Goal: Task Accomplishment & Management: Complete application form

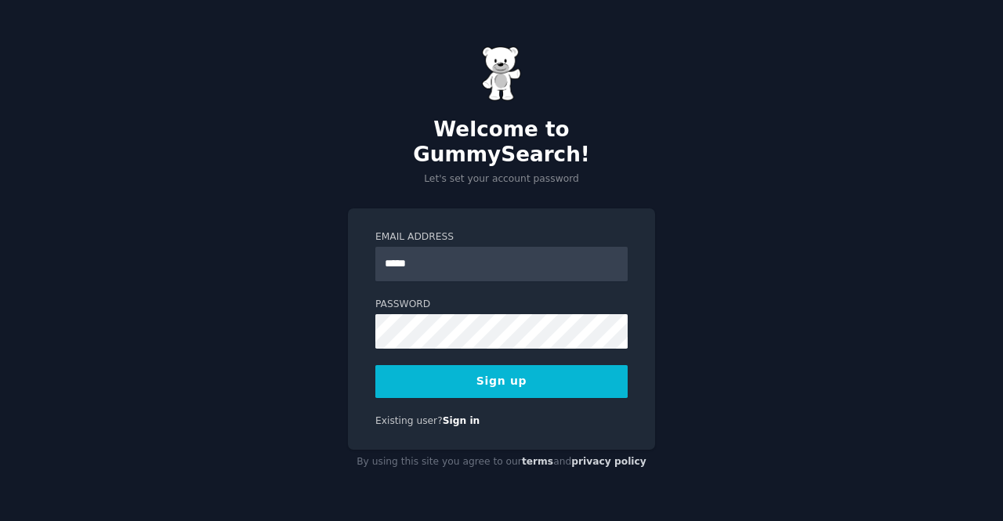
type input "**********"
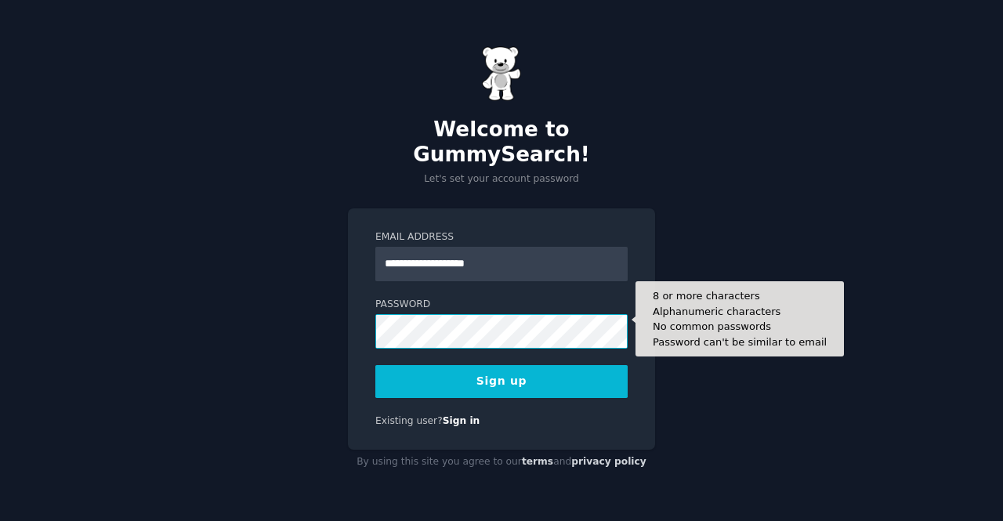
click at [375, 365] on button "Sign up" at bounding box center [501, 381] width 252 height 33
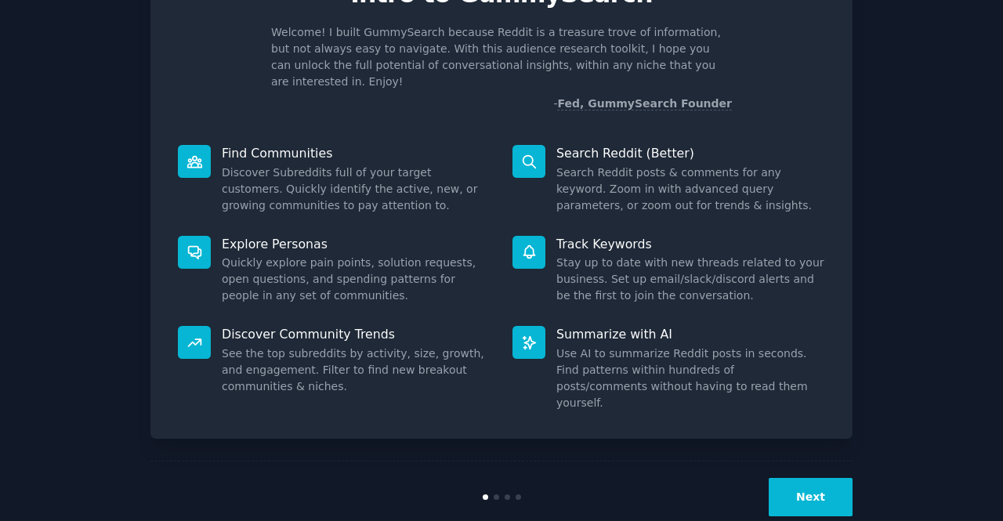
click at [824, 478] on button "Next" at bounding box center [811, 497] width 84 height 38
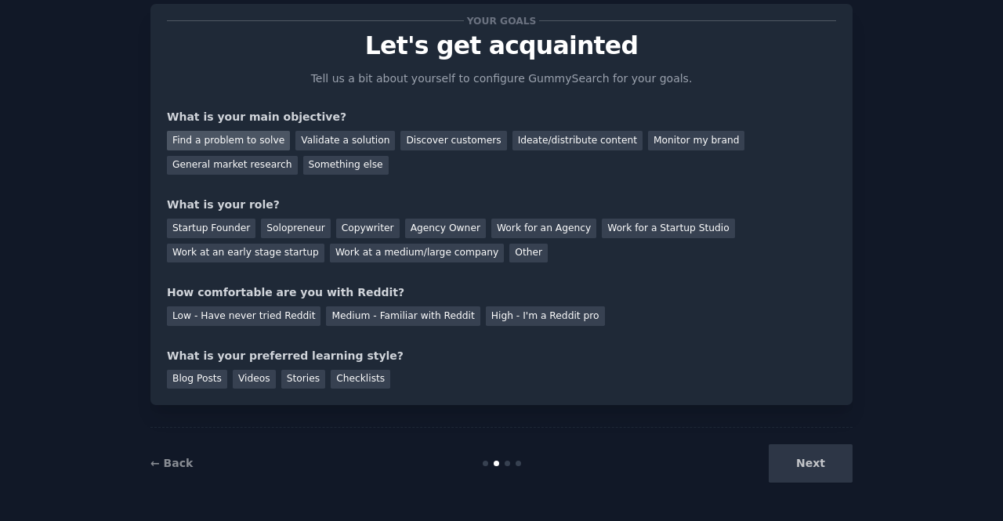
click at [249, 139] on div "Find a problem to solve" at bounding box center [228, 141] width 123 height 20
click at [400, 148] on div "Discover customers" at bounding box center [453, 141] width 106 height 20
click at [248, 129] on div "Find a problem to solve Validate a solution Discover customers Ideate/distribut…" at bounding box center [501, 149] width 669 height 49
click at [255, 148] on div "Find a problem to solve" at bounding box center [228, 141] width 123 height 20
click at [242, 223] on div "Startup Founder" at bounding box center [211, 229] width 89 height 20
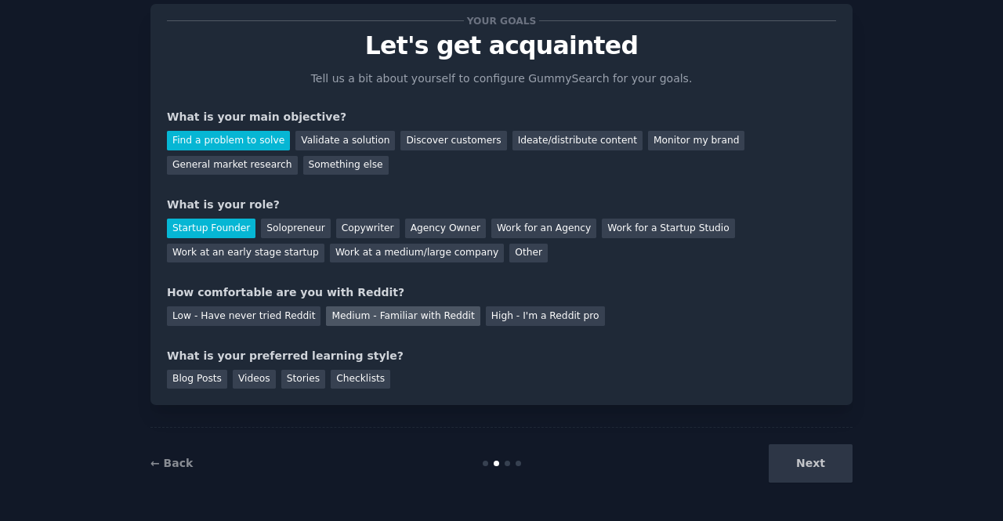
click at [340, 312] on div "Medium - Familiar with Reddit" at bounding box center [403, 316] width 154 height 20
click at [211, 376] on div "Blog Posts" at bounding box center [197, 380] width 60 height 20
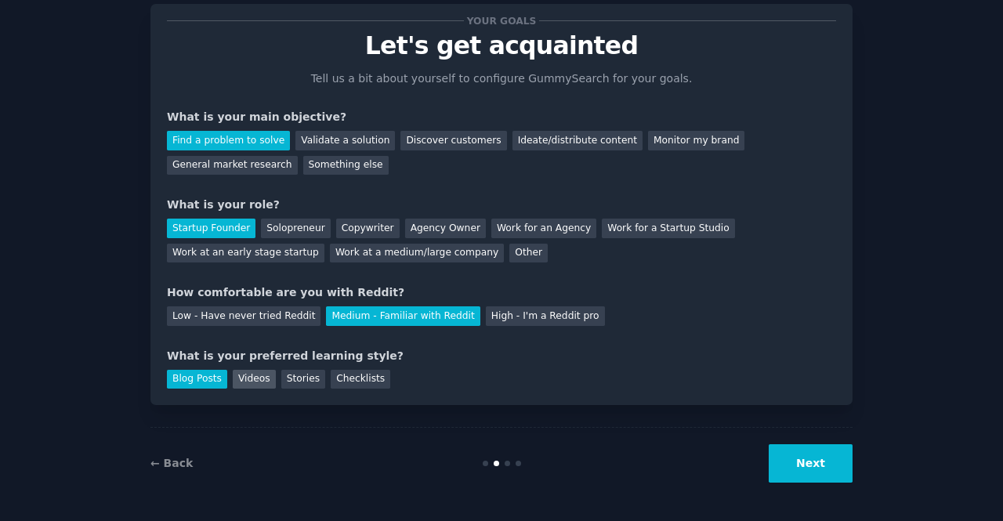
click at [236, 384] on div "Videos" at bounding box center [254, 380] width 43 height 20
click at [342, 381] on div "Checklists" at bounding box center [361, 380] width 60 height 20
click at [252, 379] on div "Videos" at bounding box center [254, 380] width 43 height 20
click at [781, 462] on button "Next" at bounding box center [811, 463] width 84 height 38
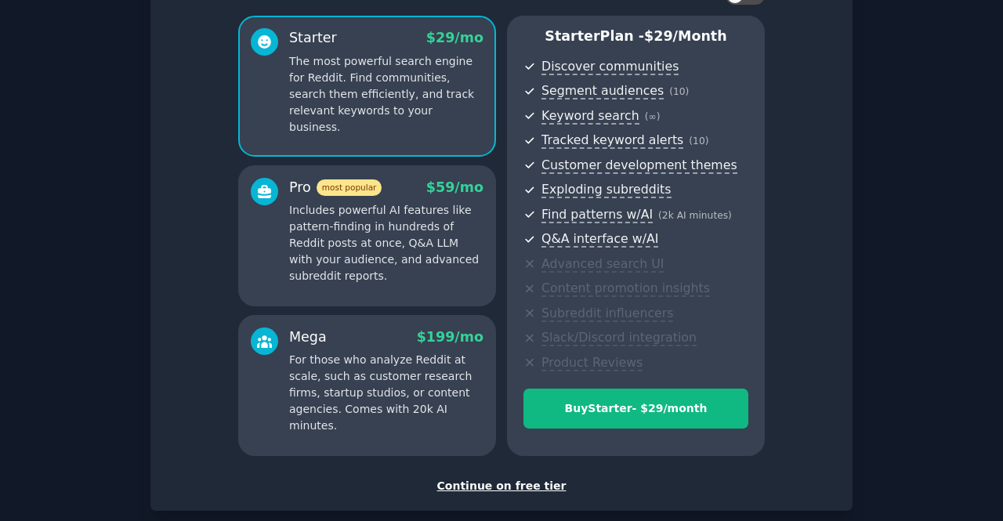
scroll to position [203, 0]
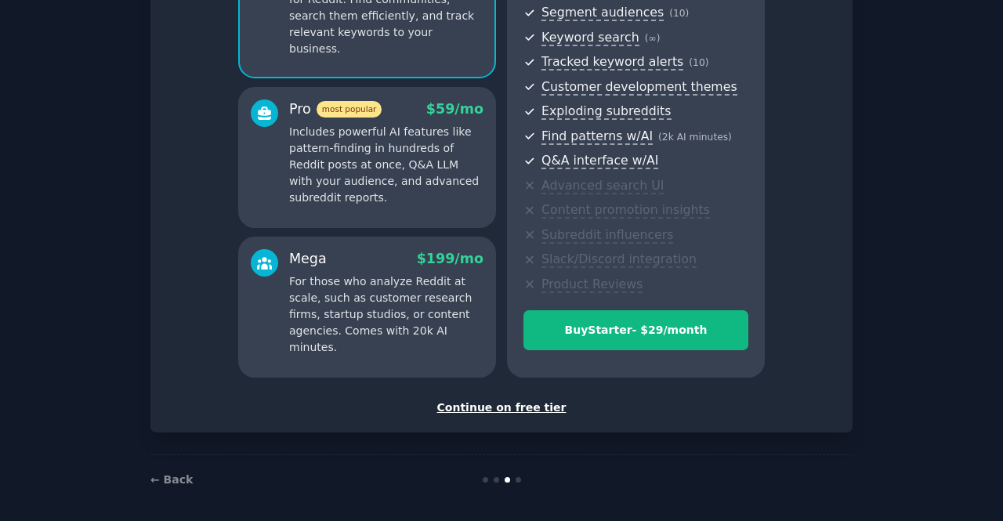
click at [509, 406] on div "Continue on free tier" at bounding box center [501, 408] width 669 height 16
